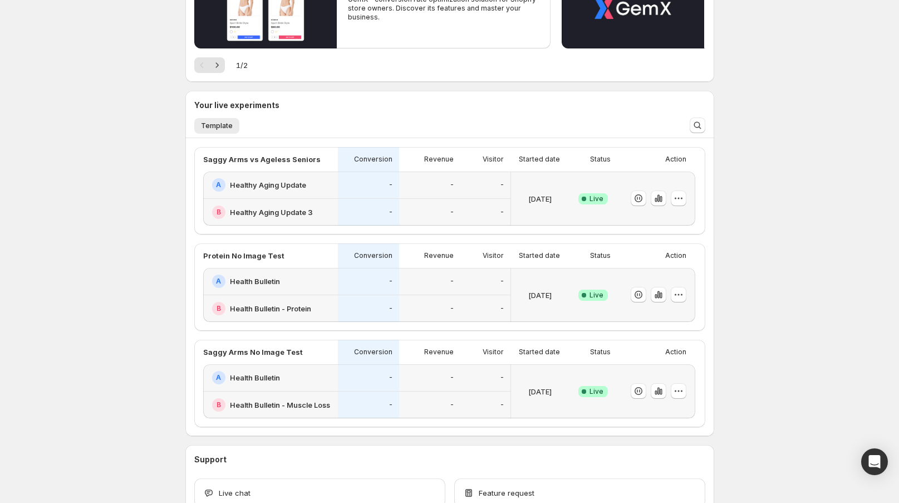
scroll to position [164, 0]
click at [331, 207] on div "B Healthy Aging Update 3" at bounding box center [271, 210] width 119 height 13
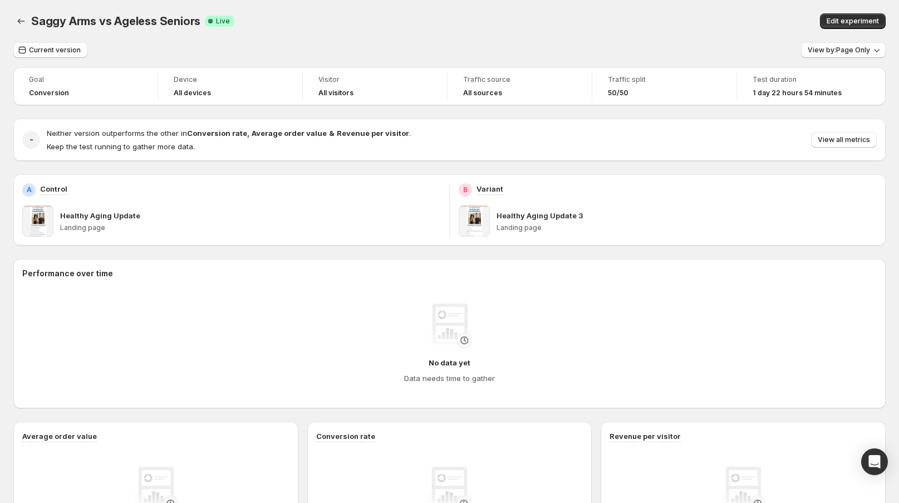
click at [853, 150] on div "Neither version outperforms the other in Conversion rate , Average order value …" at bounding box center [462, 139] width 830 height 24
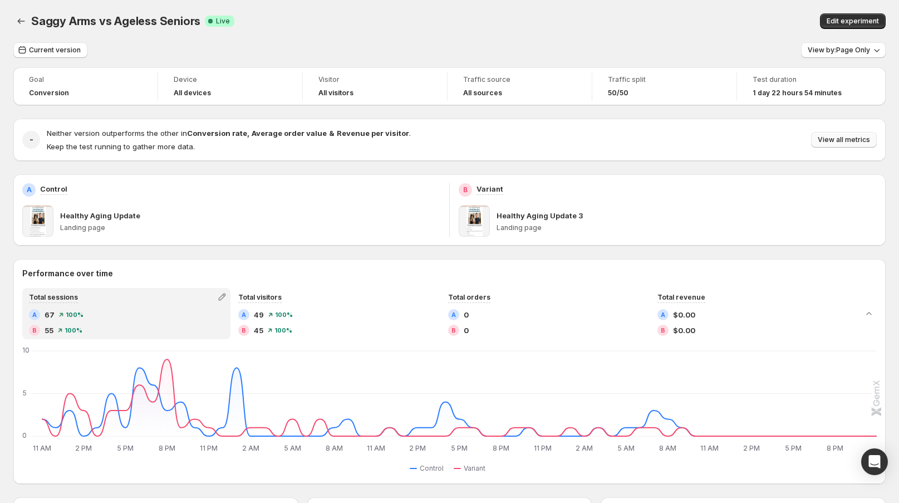
click at [838, 146] on button "View all metrics" at bounding box center [844, 140] width 66 height 16
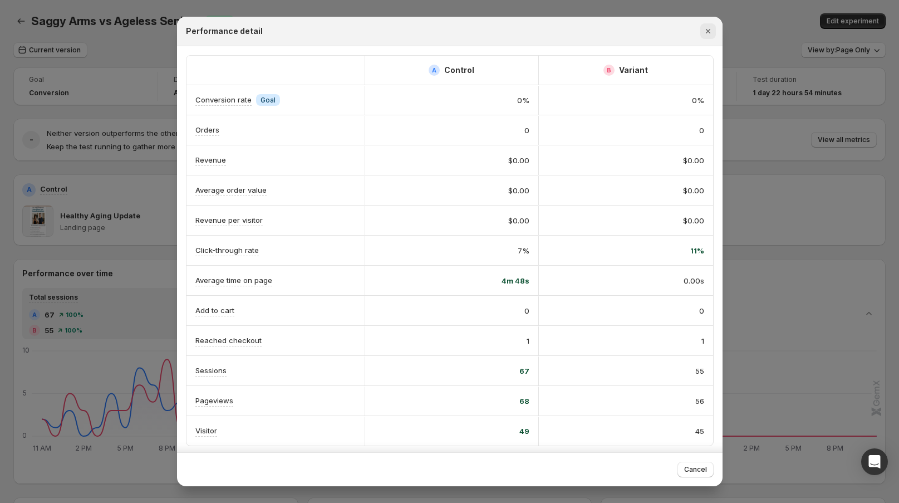
click at [710, 28] on icon "Close" at bounding box center [707, 31] width 11 height 11
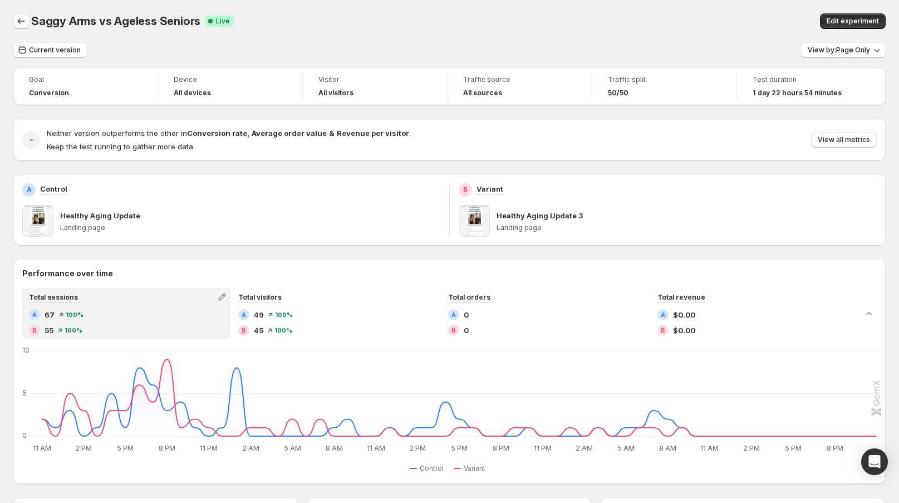
click at [18, 20] on icon "Back" at bounding box center [21, 21] width 7 height 6
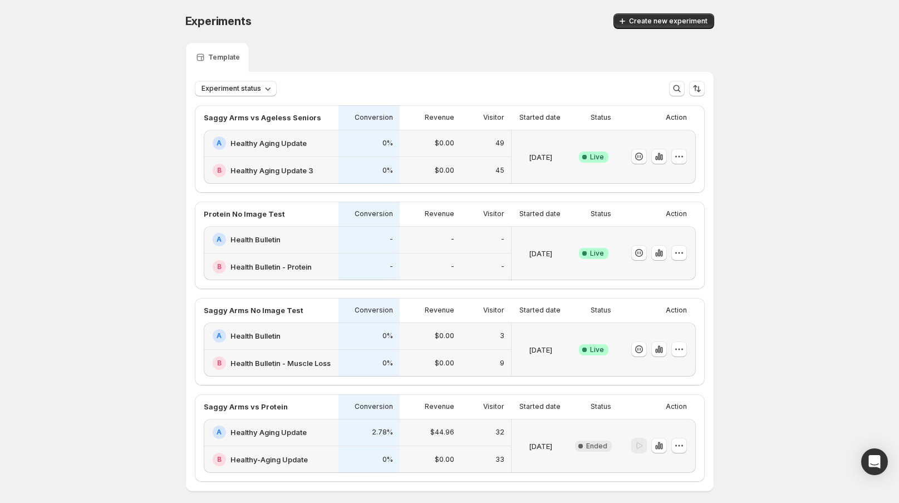
click at [420, 271] on div "-" at bounding box center [430, 267] width 48 height 14
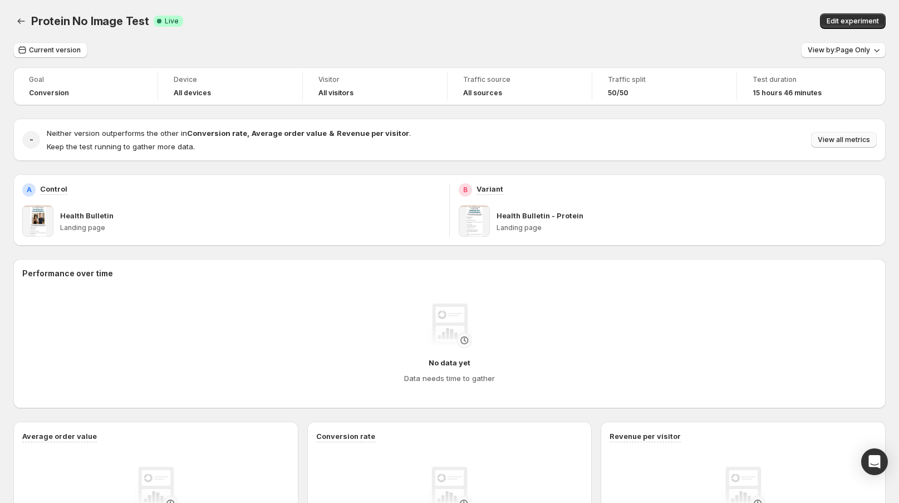
click at [856, 138] on span "View all metrics" at bounding box center [844, 139] width 52 height 9
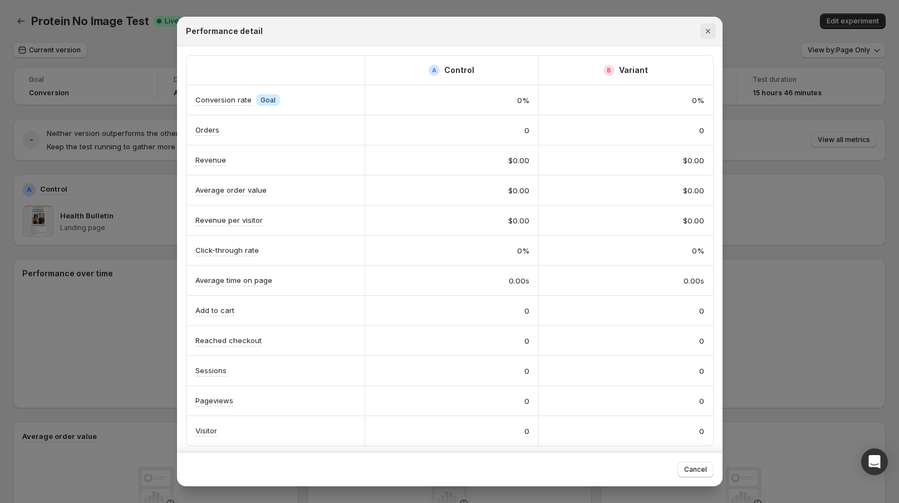
click at [709, 32] on icon "Close" at bounding box center [707, 31] width 4 height 4
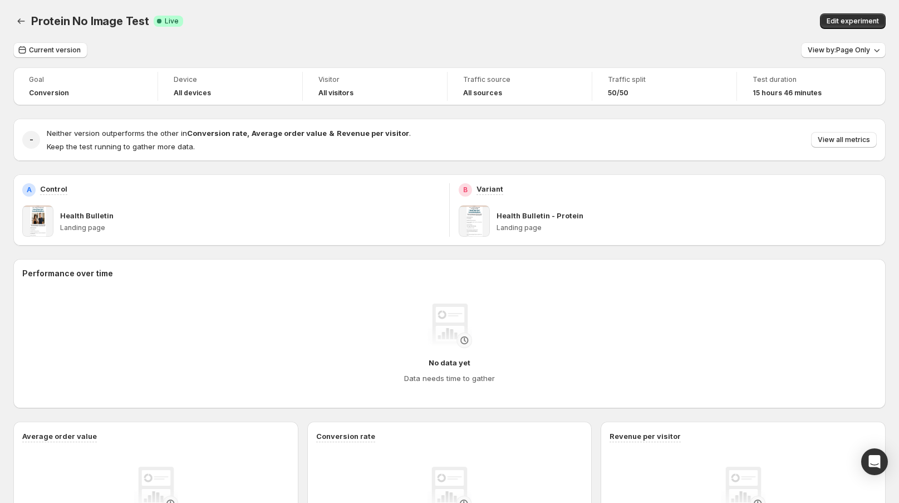
click at [616, 309] on div "No data yet Data needs time to gather" at bounding box center [449, 343] width 837 height 80
click at [14, 20] on button "Back" at bounding box center [21, 21] width 16 height 16
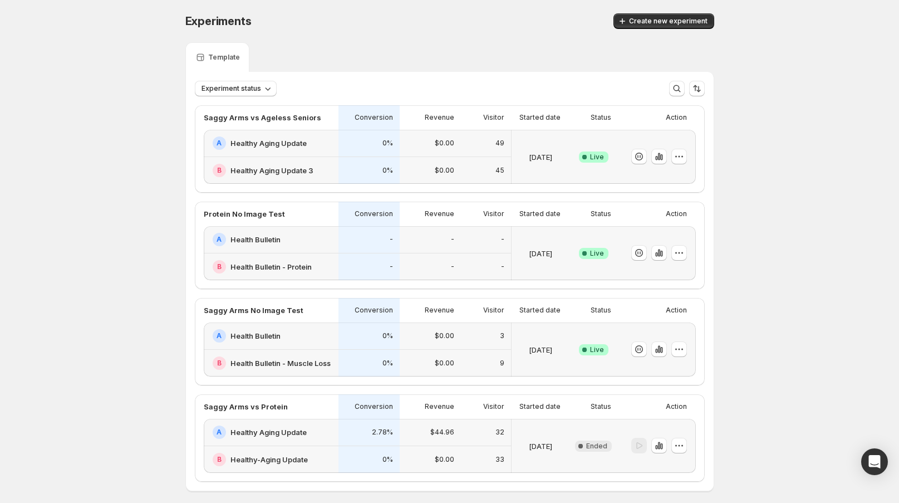
click at [286, 351] on div "B Health Bulletin - Muscle Loss" at bounding box center [271, 363] width 135 height 27
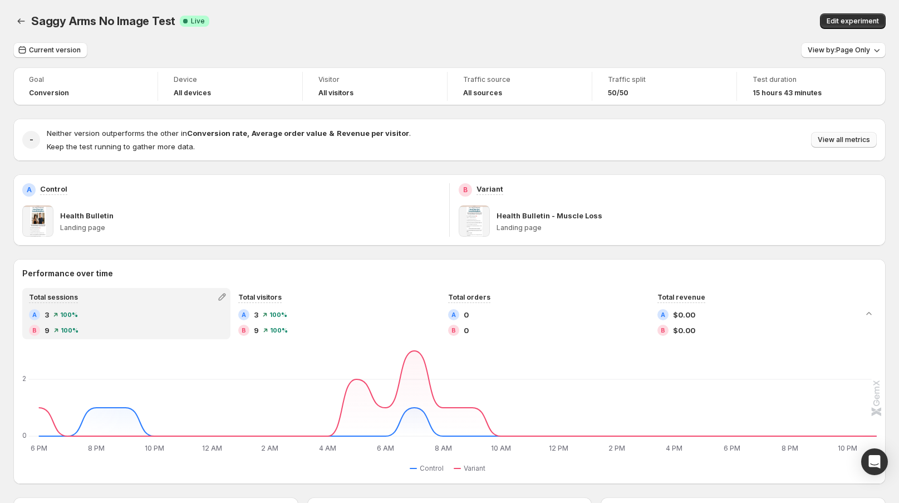
click at [844, 135] on button "View all metrics" at bounding box center [844, 140] width 66 height 16
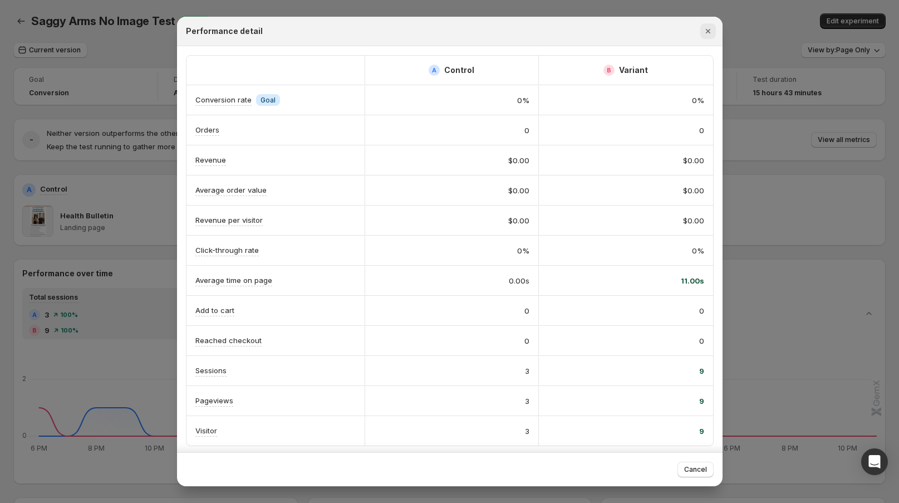
click at [710, 30] on icon "Close" at bounding box center [707, 31] width 11 height 11
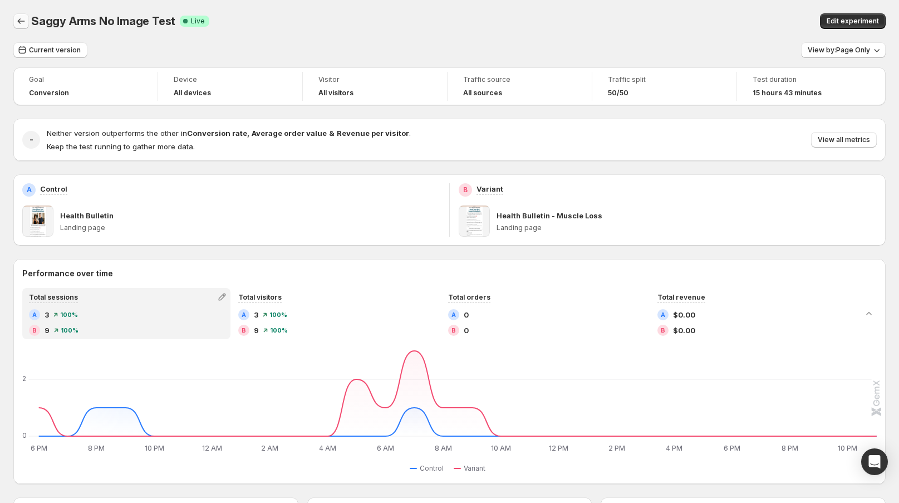
click at [17, 19] on icon "Back" at bounding box center [21, 21] width 11 height 11
click at [17, 19] on div "Saggy Arms No Image Test. This page is ready Saggy Arms No Image Test Success C…" at bounding box center [449, 492] width 899 height 985
